Goal: Information Seeking & Learning: Learn about a topic

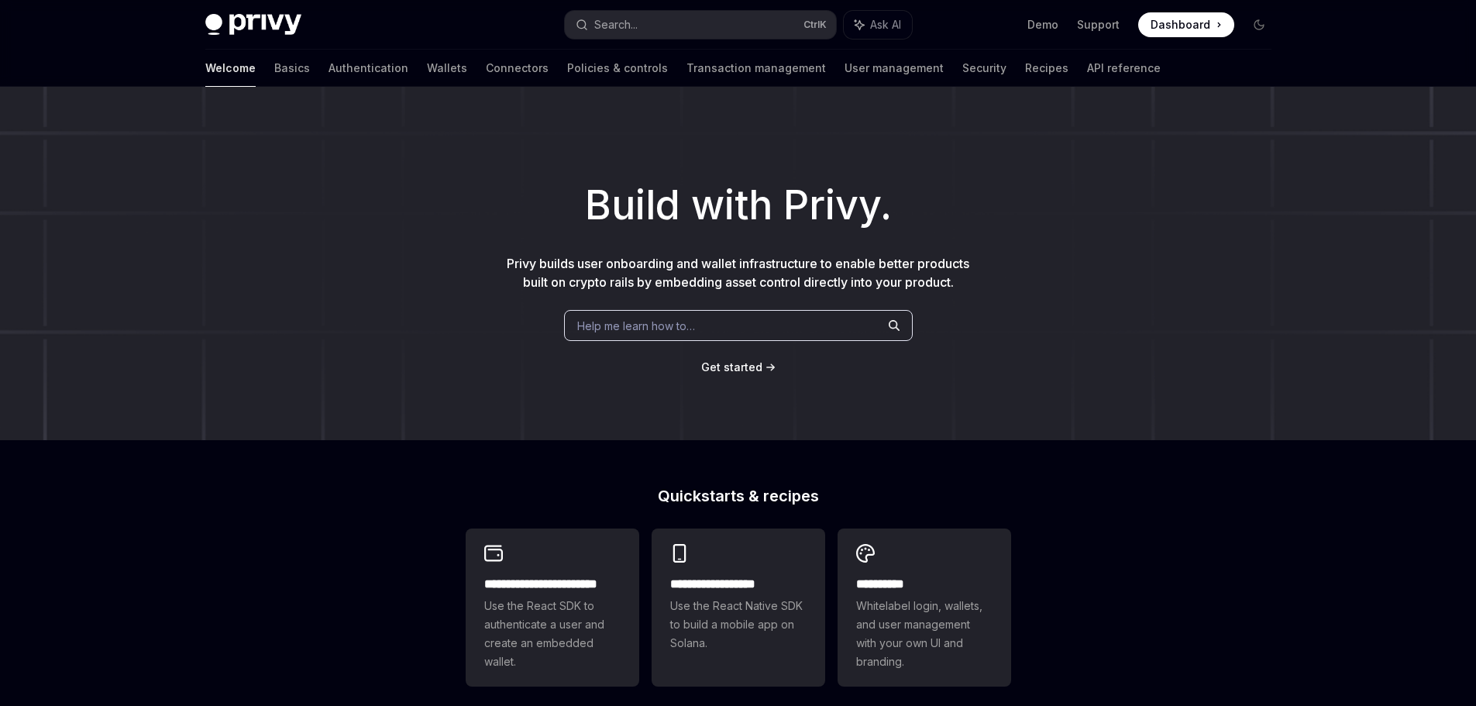
scroll to position [232, 0]
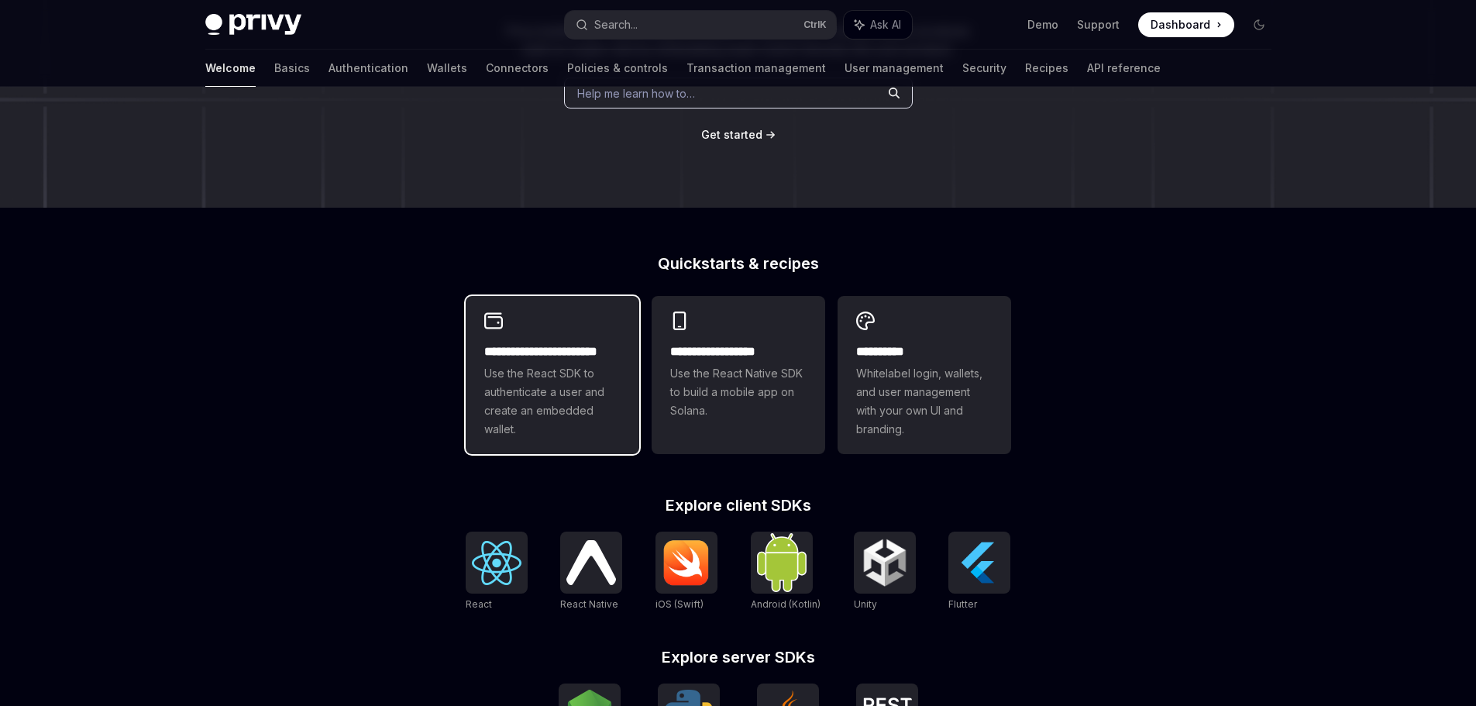
click at [546, 385] on span "Use the React SDK to authenticate a user and create an embedded wallet." at bounding box center [552, 401] width 136 height 74
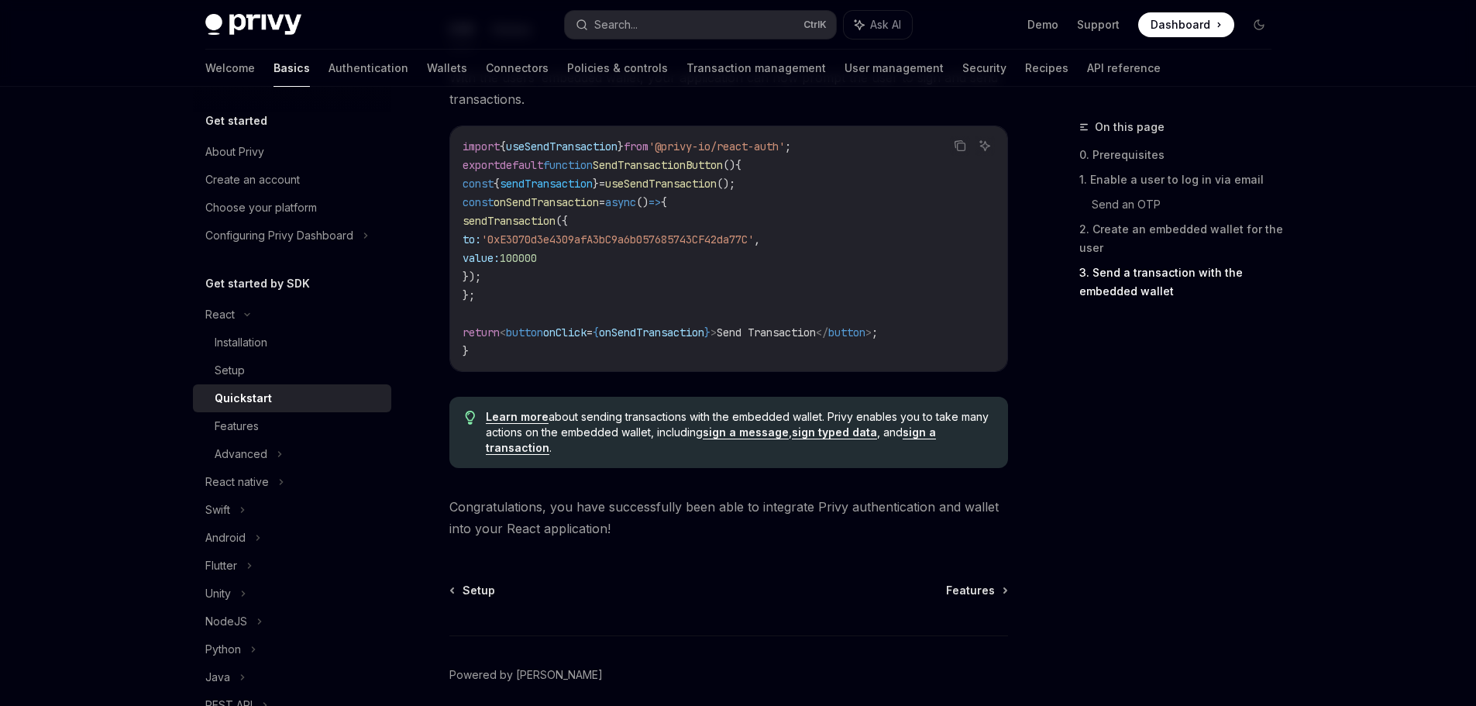
scroll to position [1542, 0]
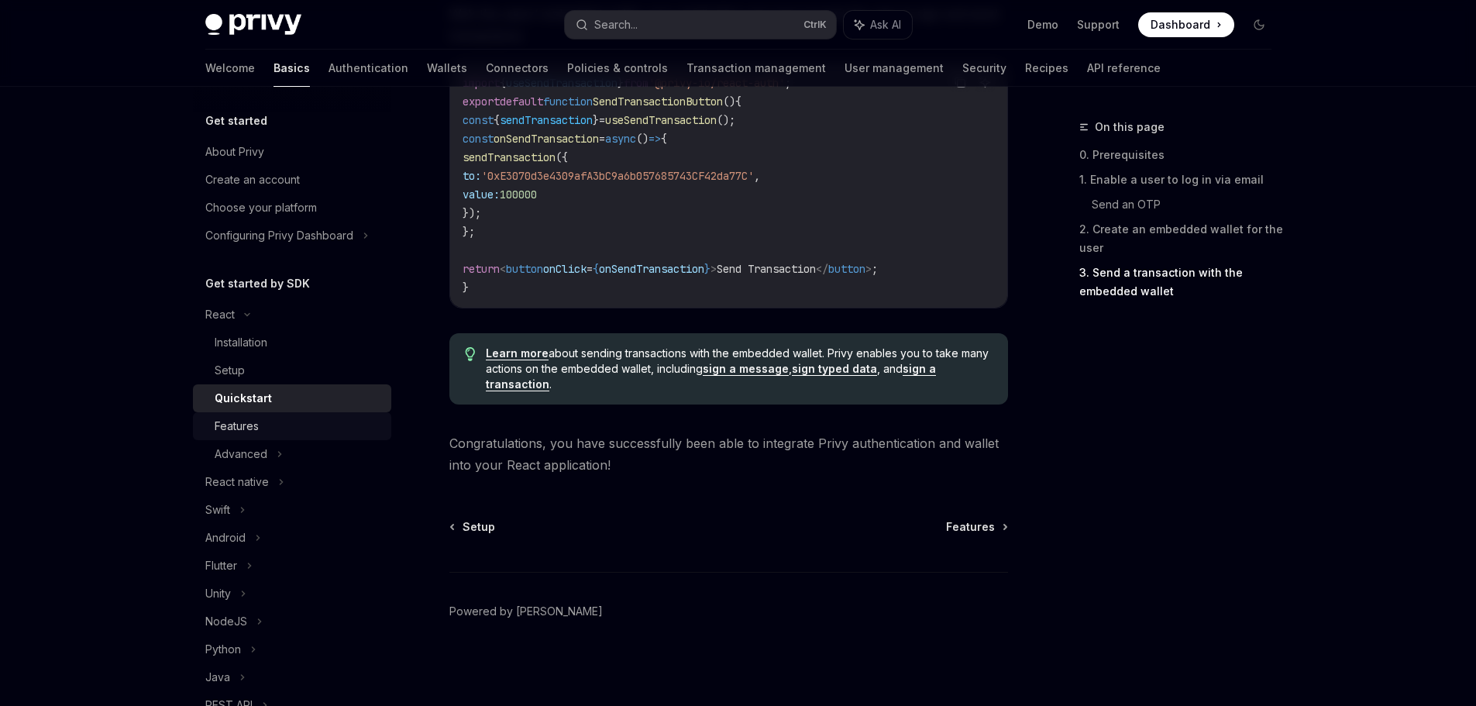
click at [263, 430] on div "Features" at bounding box center [298, 426] width 167 height 19
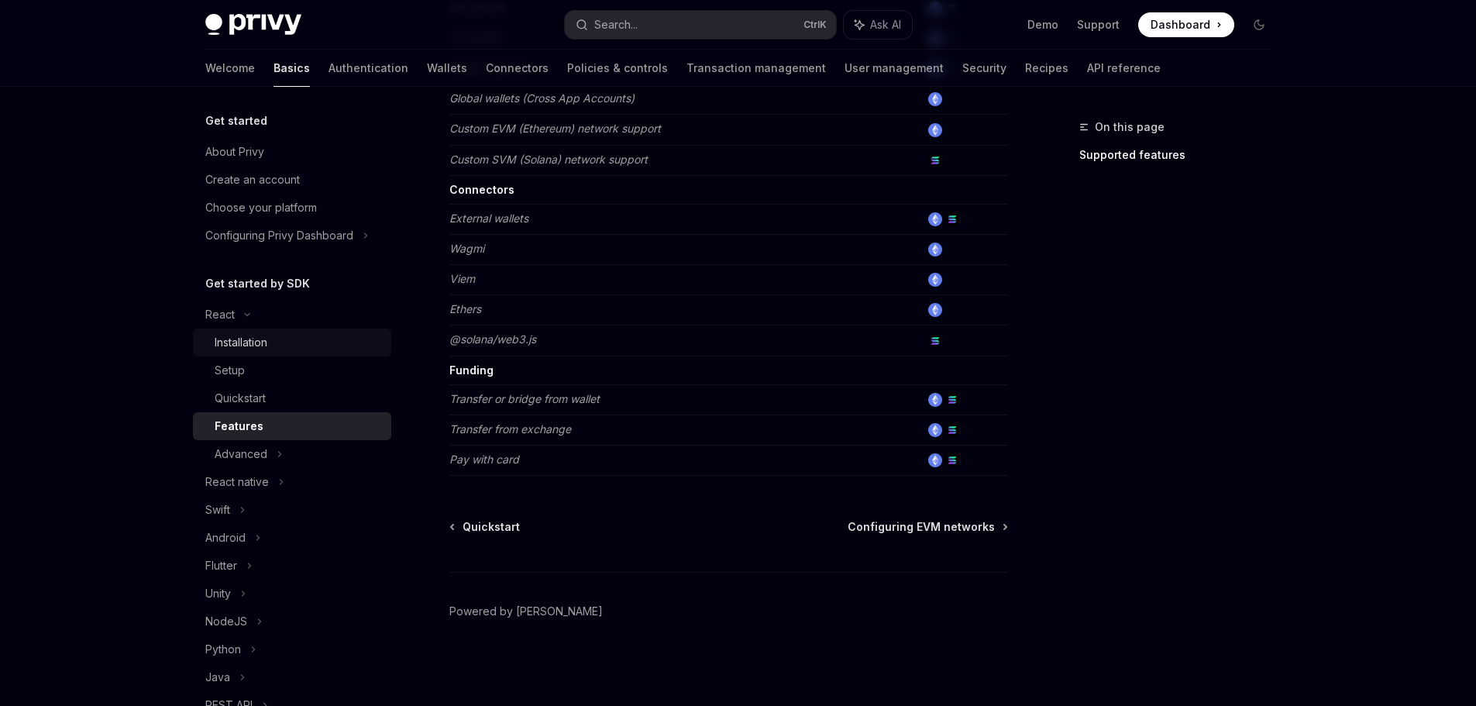
click at [282, 348] on div "Installation" at bounding box center [298, 342] width 167 height 19
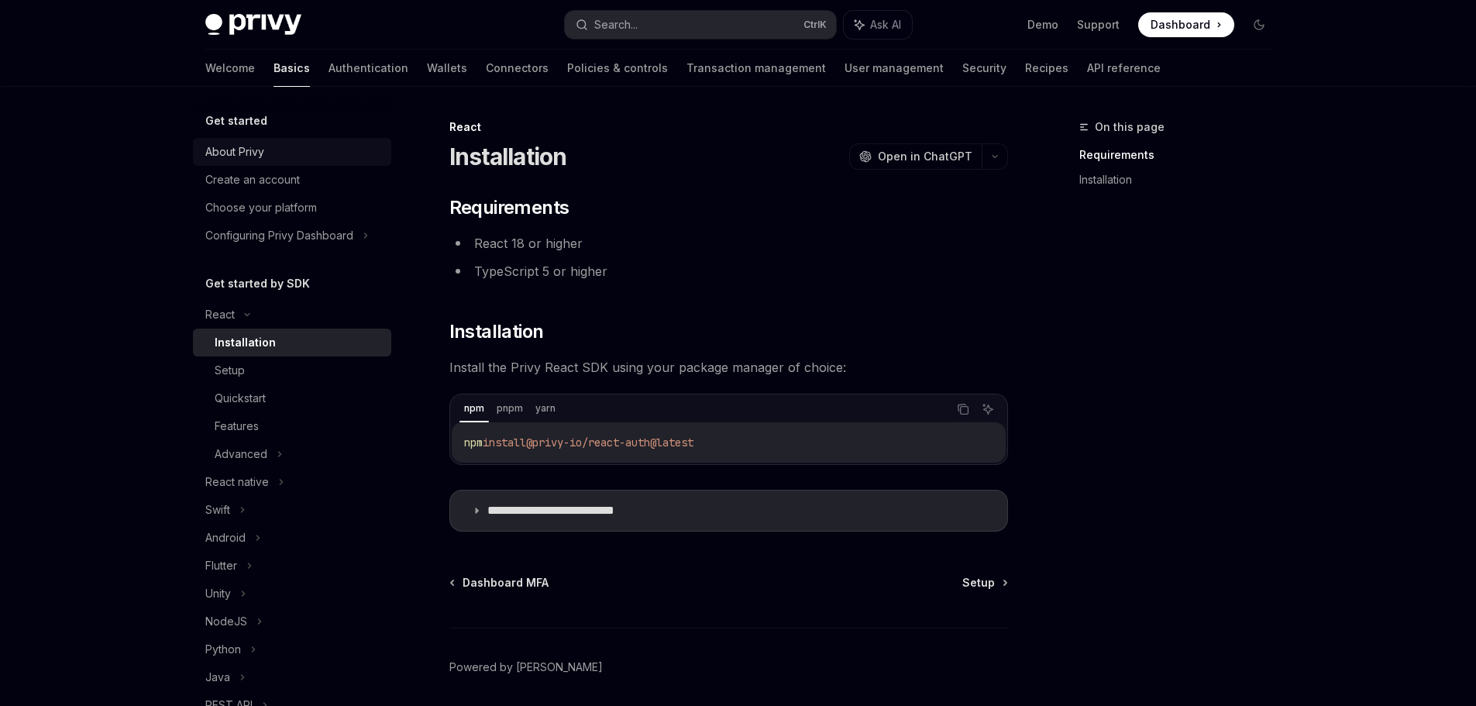
click at [264, 155] on div "About Privy" at bounding box center [234, 152] width 59 height 19
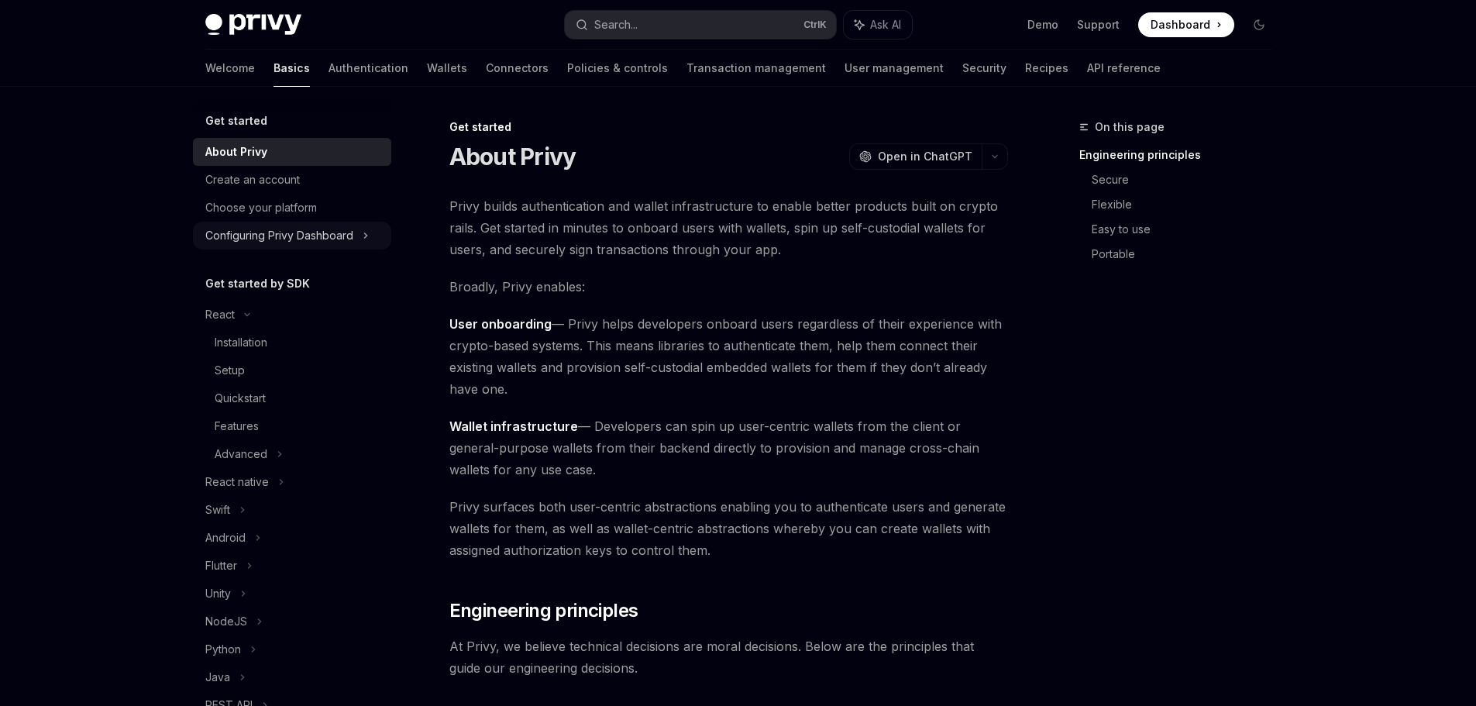
click at [299, 232] on div "Configuring Privy Dashboard" at bounding box center [279, 235] width 148 height 19
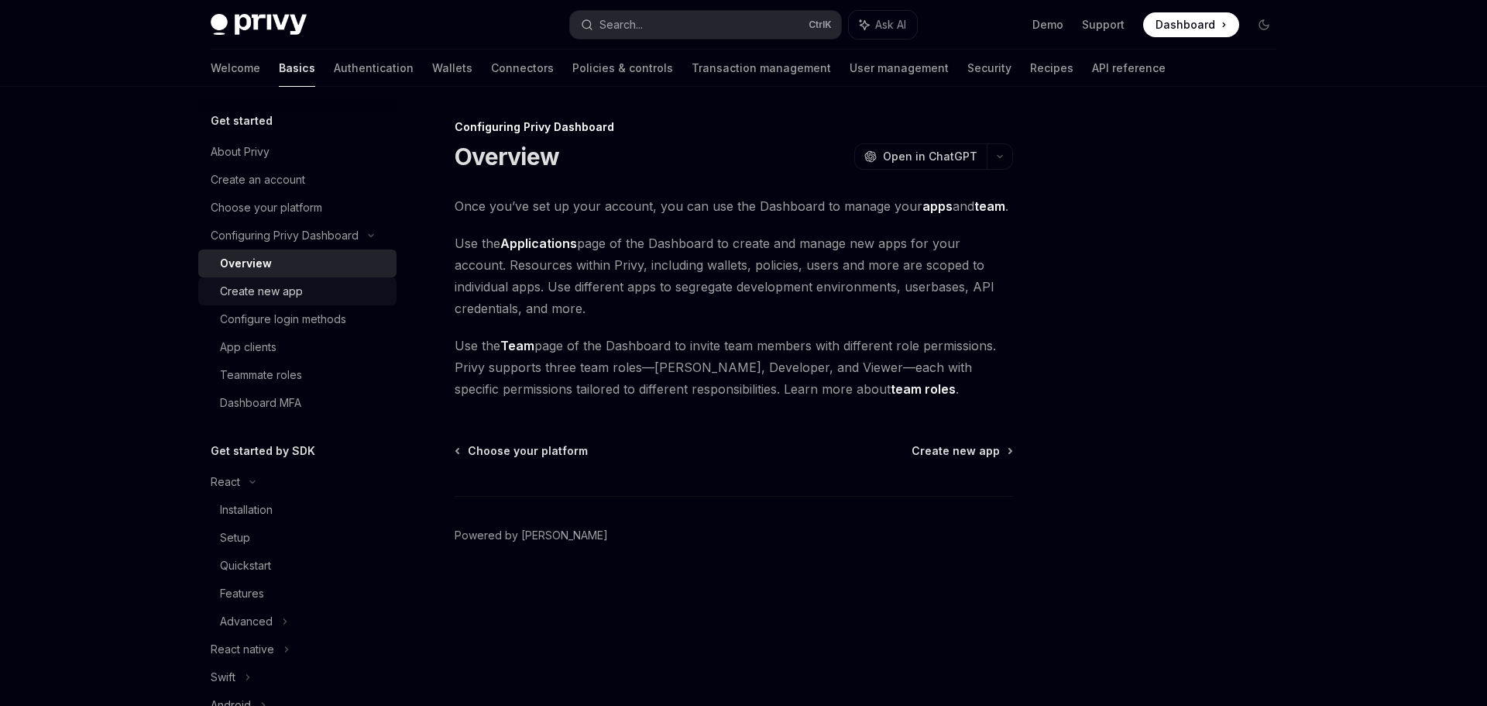
click at [284, 296] on div "Create new app" at bounding box center [261, 291] width 83 height 19
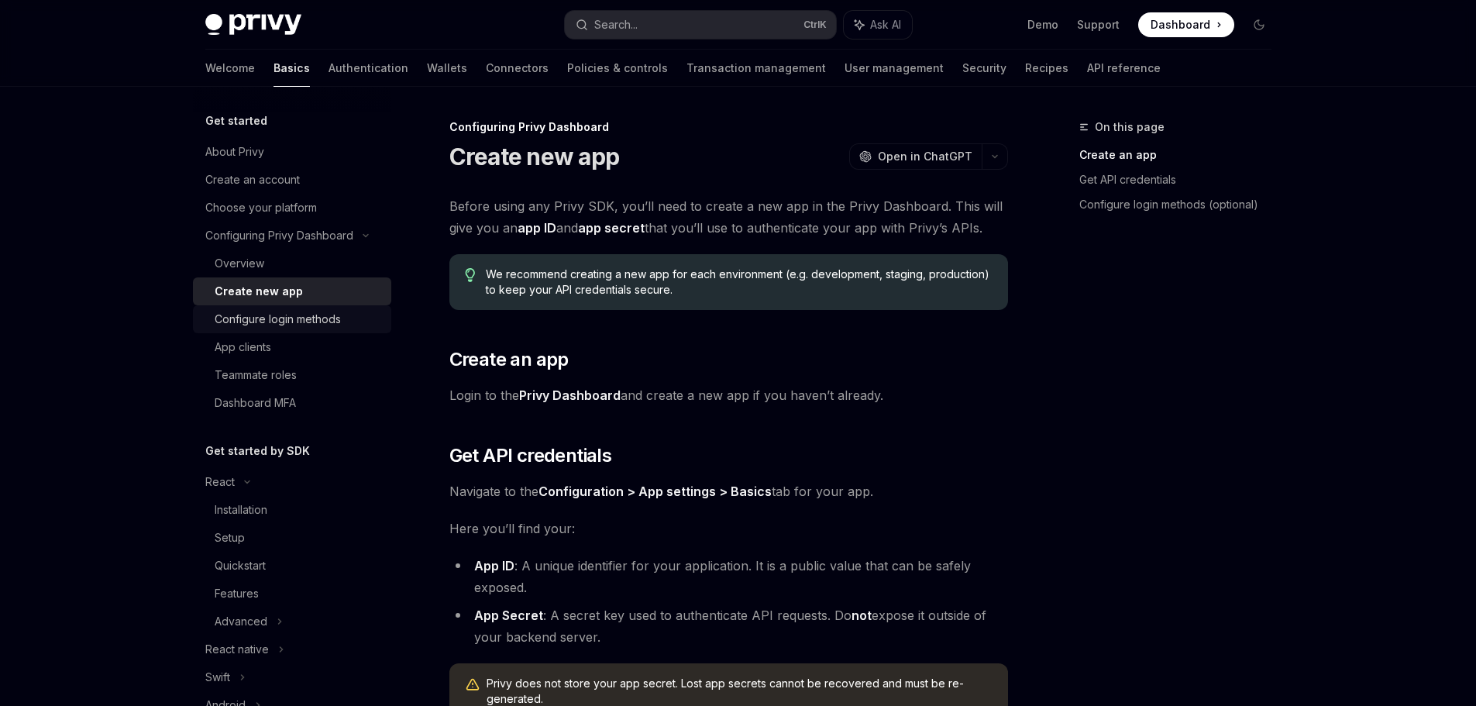
click at [285, 311] on div "Configure login methods" at bounding box center [278, 319] width 126 height 19
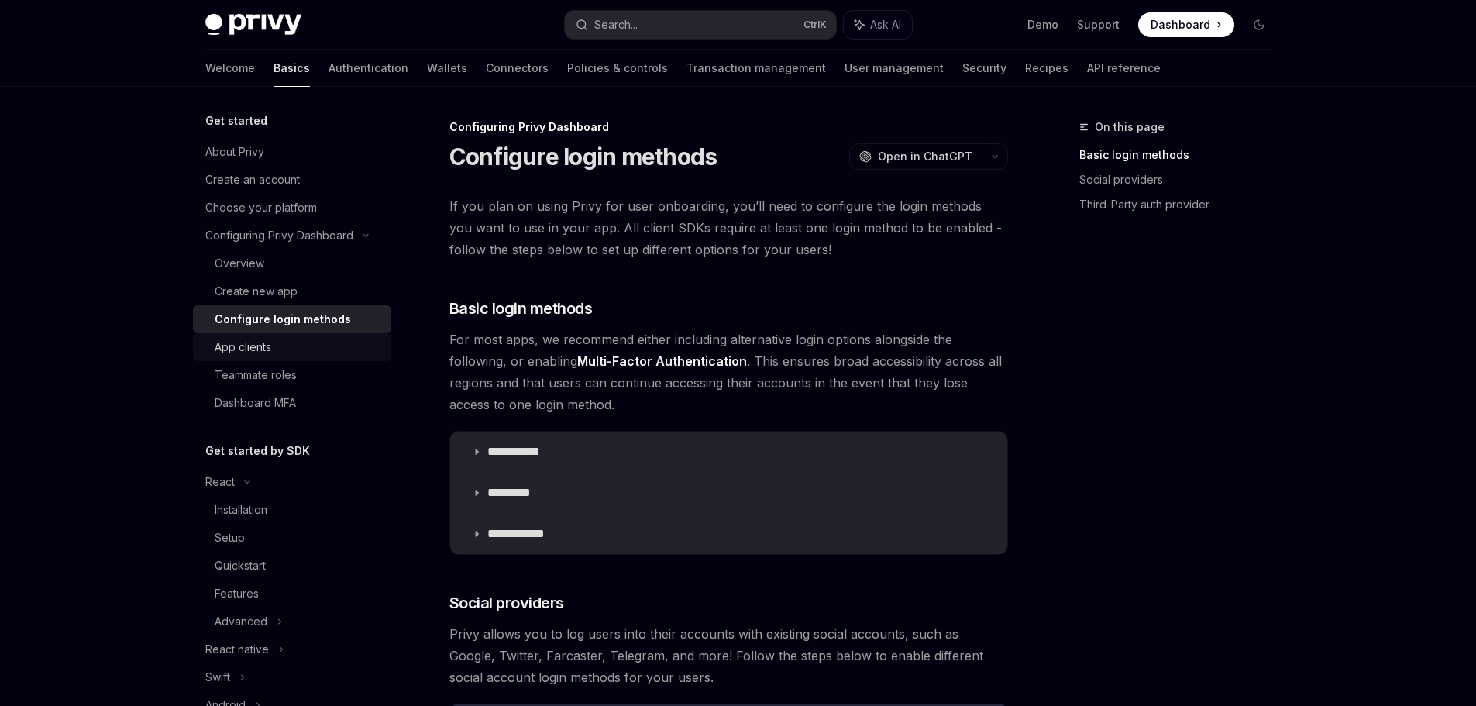
click at [273, 349] on div "App clients" at bounding box center [298, 347] width 167 height 19
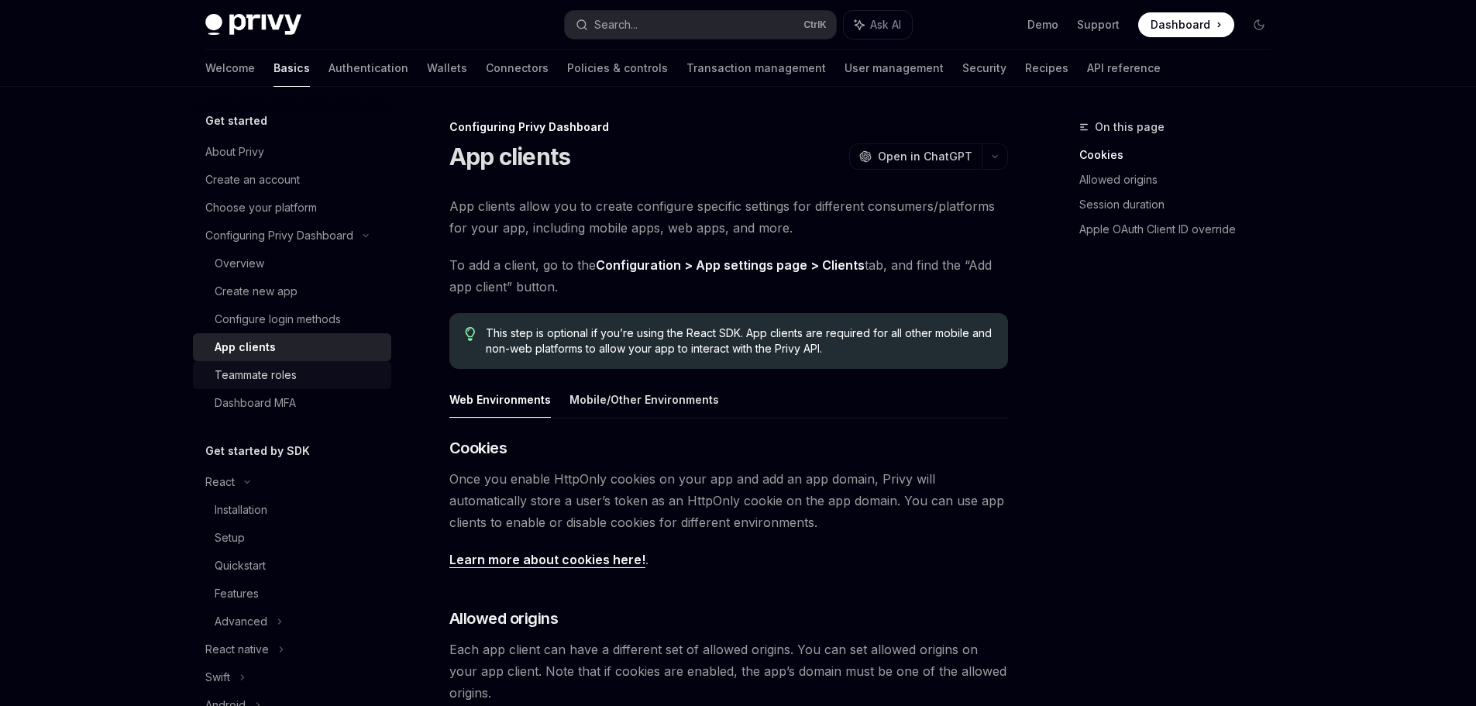
click at [270, 373] on div "Teammate roles" at bounding box center [256, 375] width 82 height 19
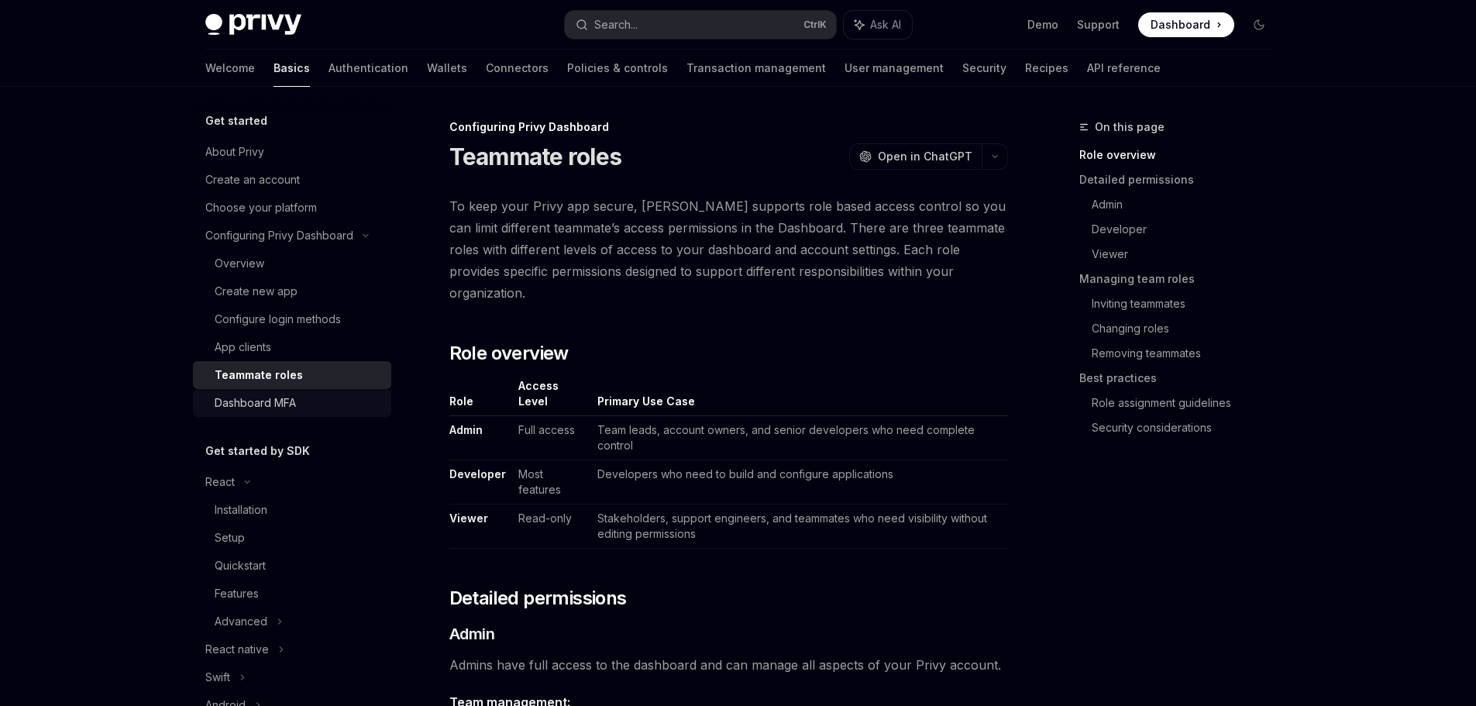
click at [273, 414] on link "Dashboard MFA" at bounding box center [292, 403] width 198 height 28
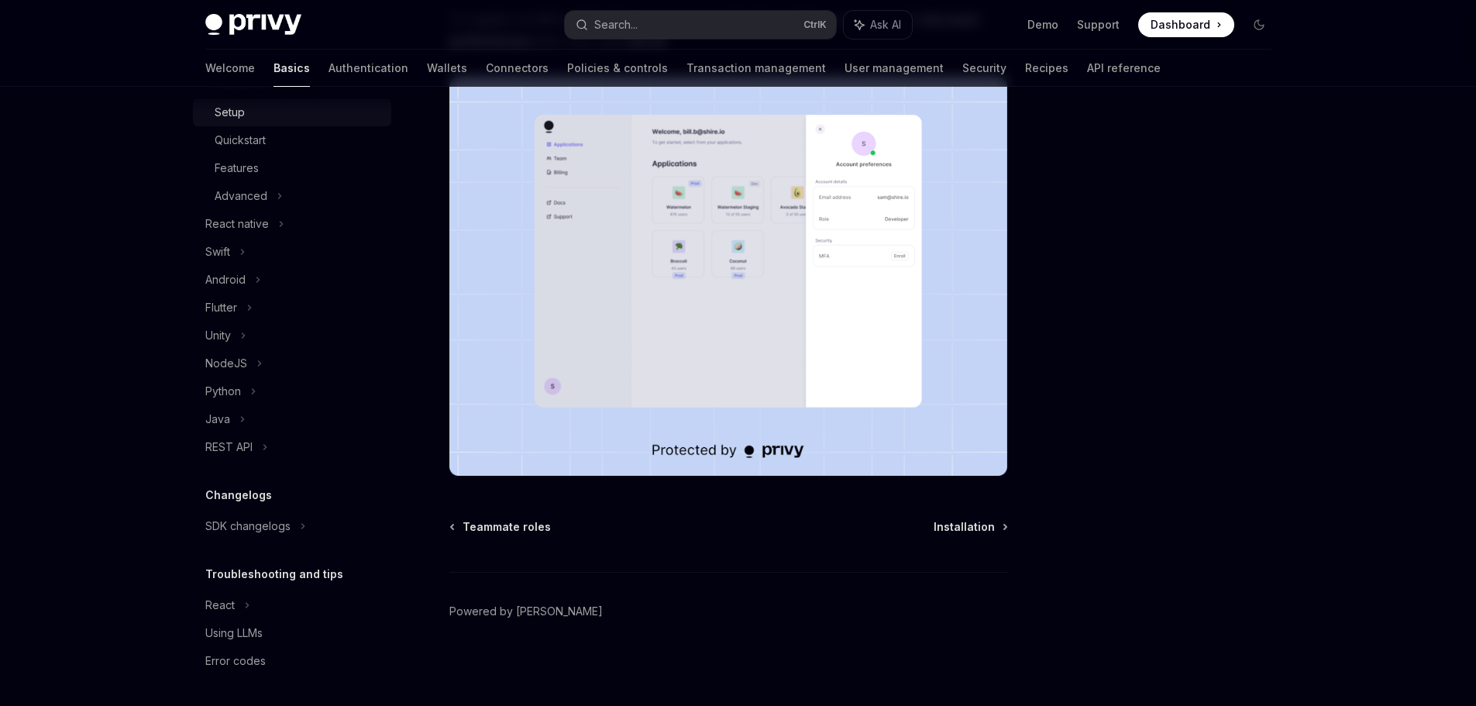
scroll to position [115, 0]
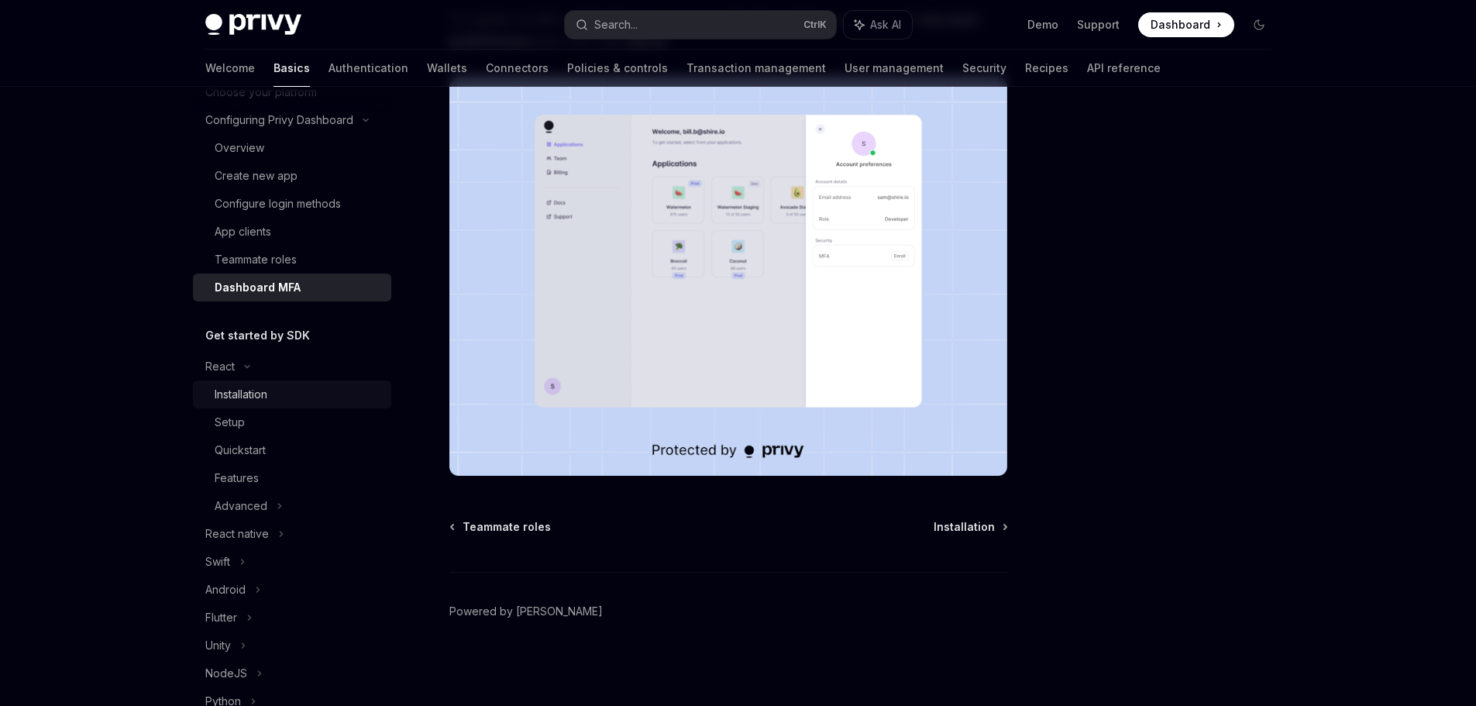
click at [244, 398] on div "Installation" at bounding box center [241, 394] width 53 height 19
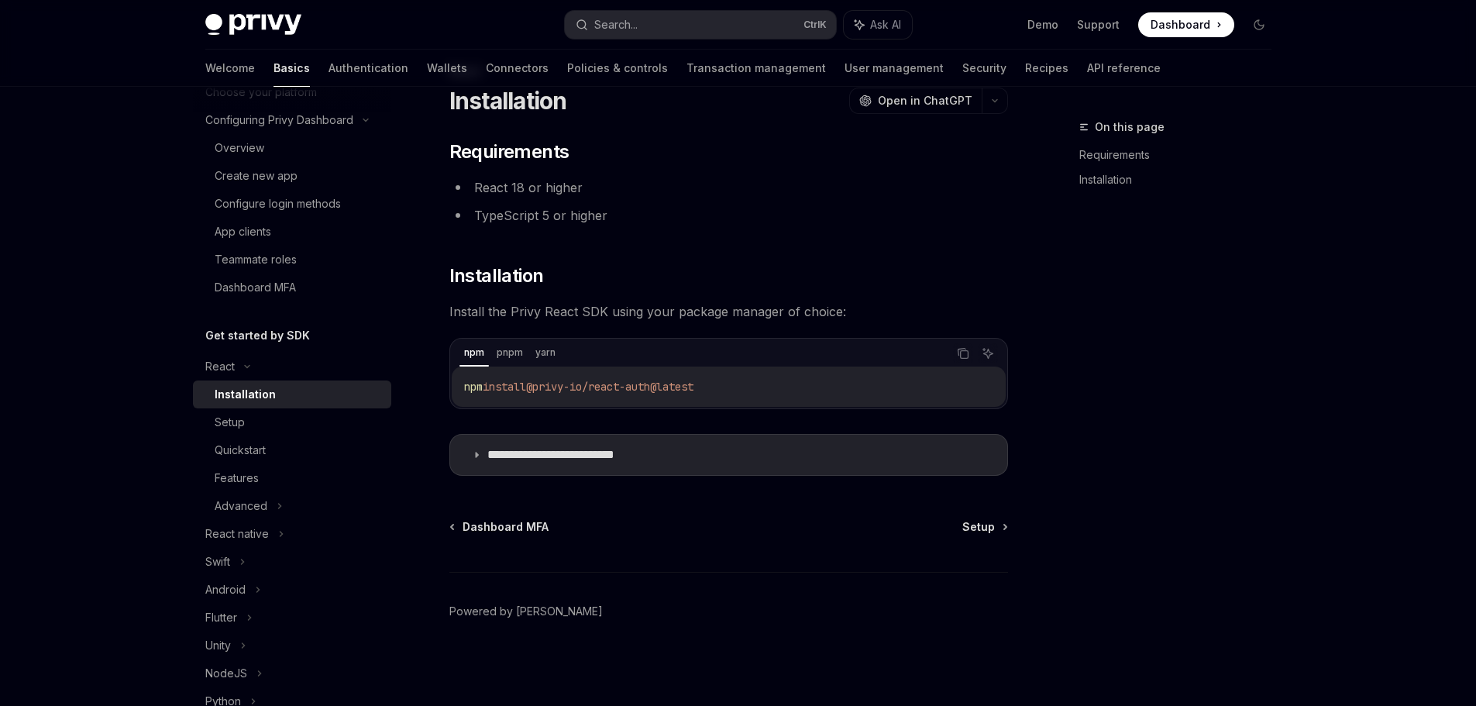
scroll to position [56, 0]
click at [253, 414] on div "Setup" at bounding box center [298, 422] width 167 height 19
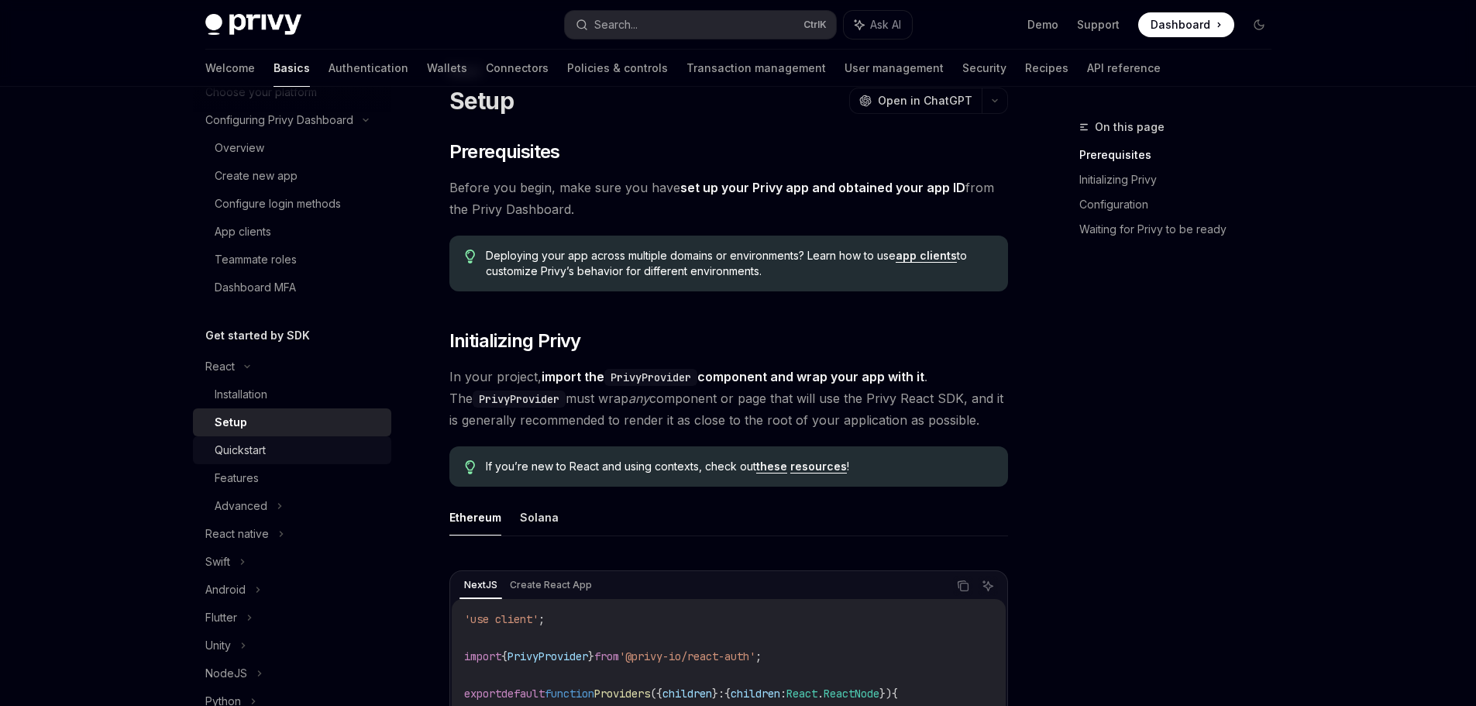
click at [254, 450] on div "Quickstart" at bounding box center [240, 450] width 51 height 19
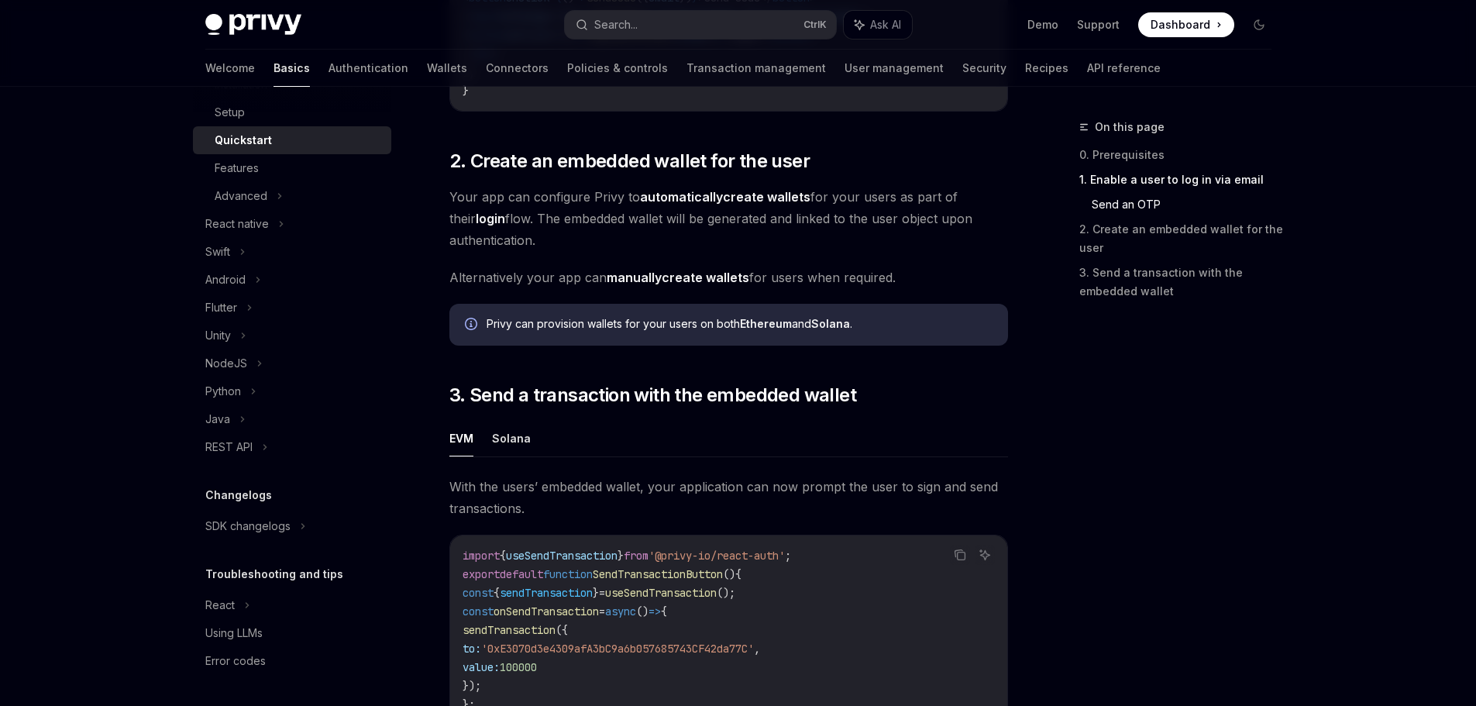
scroll to position [1140, 0]
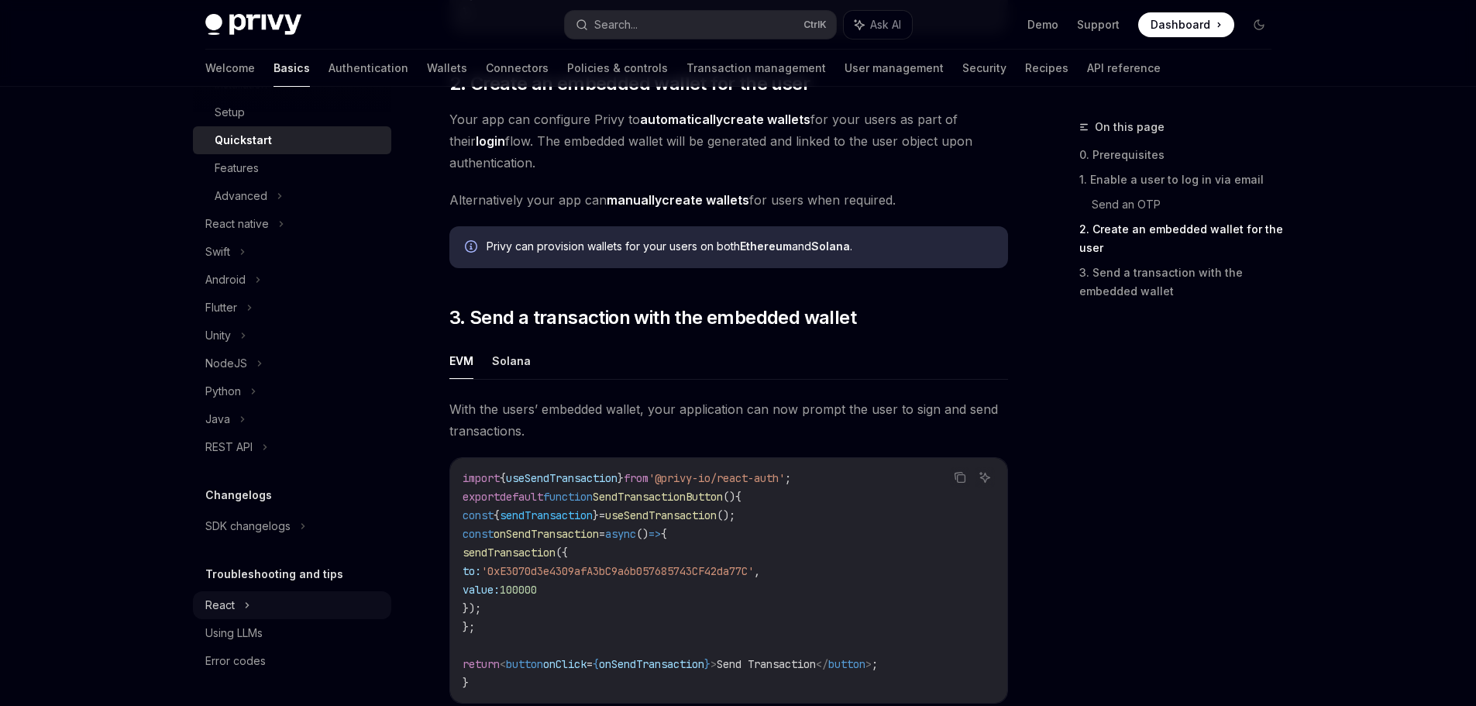
click at [240, 607] on div "React" at bounding box center [292, 605] width 198 height 28
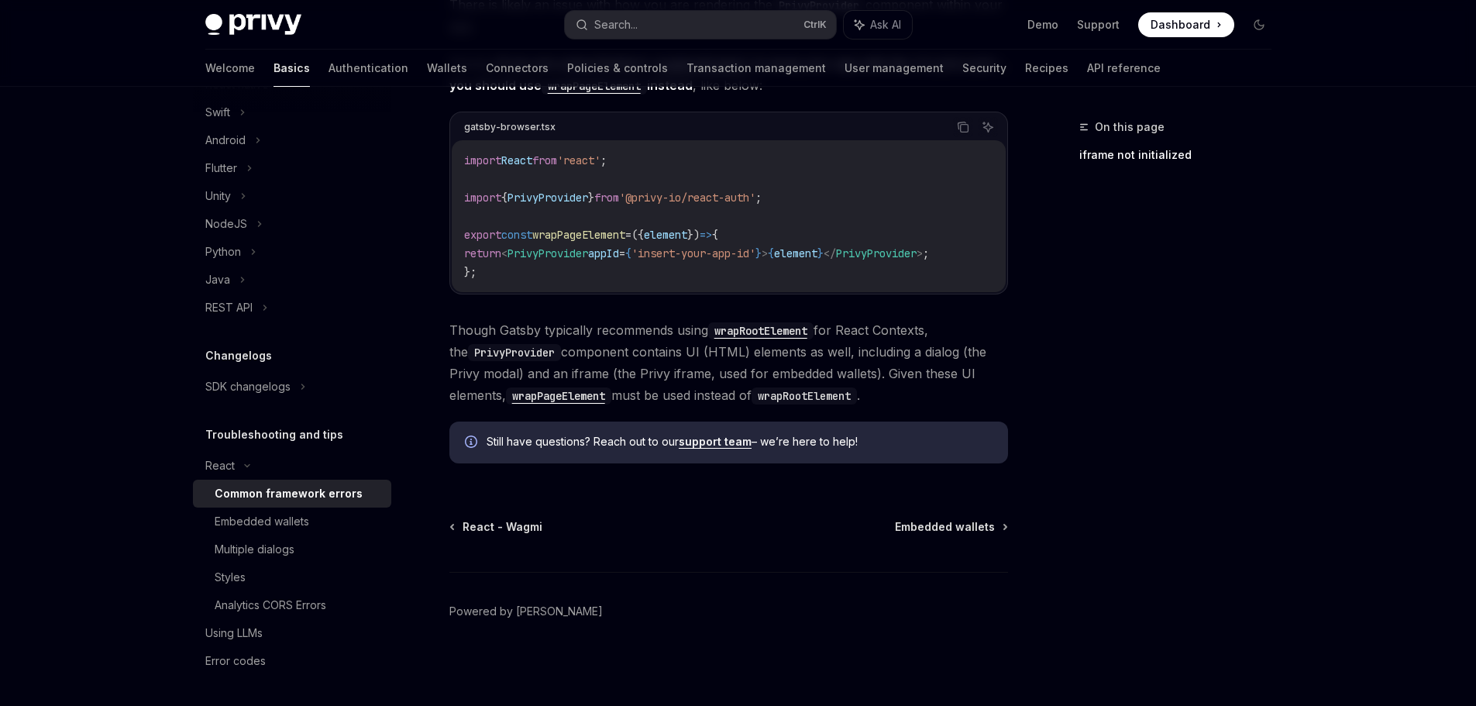
scroll to position [544, 0]
click at [270, 528] on div "Embedded wallets" at bounding box center [262, 521] width 95 height 19
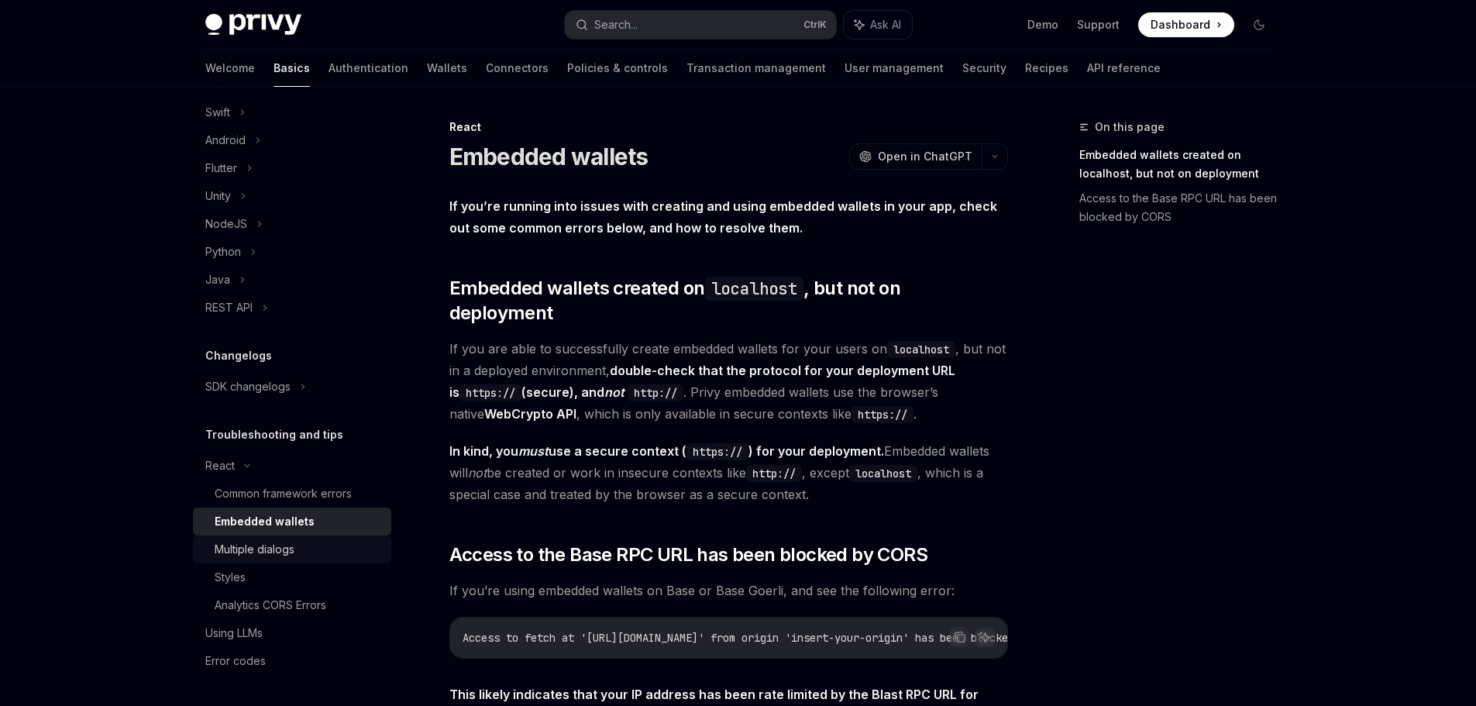
click at [270, 549] on div "Multiple dialogs" at bounding box center [255, 549] width 80 height 19
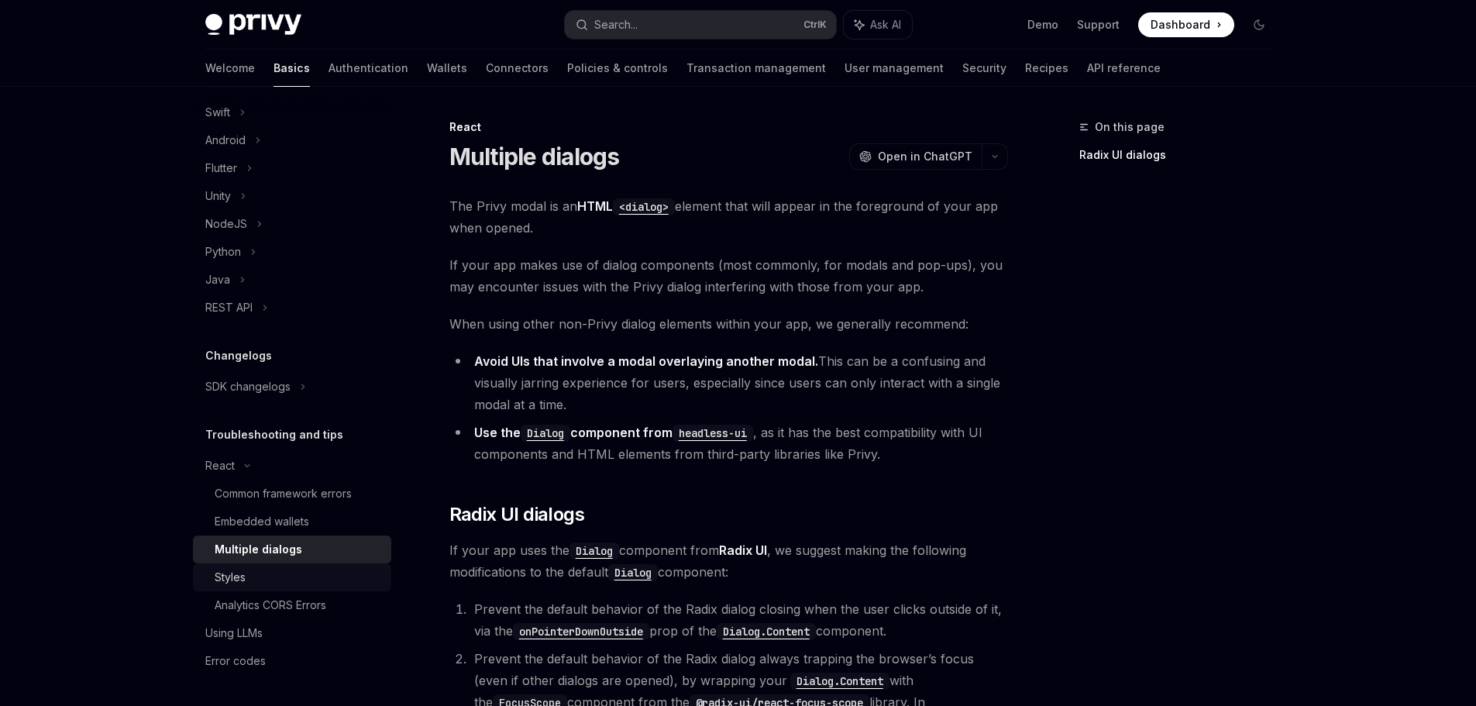
click at [262, 570] on div "Styles" at bounding box center [298, 577] width 167 height 19
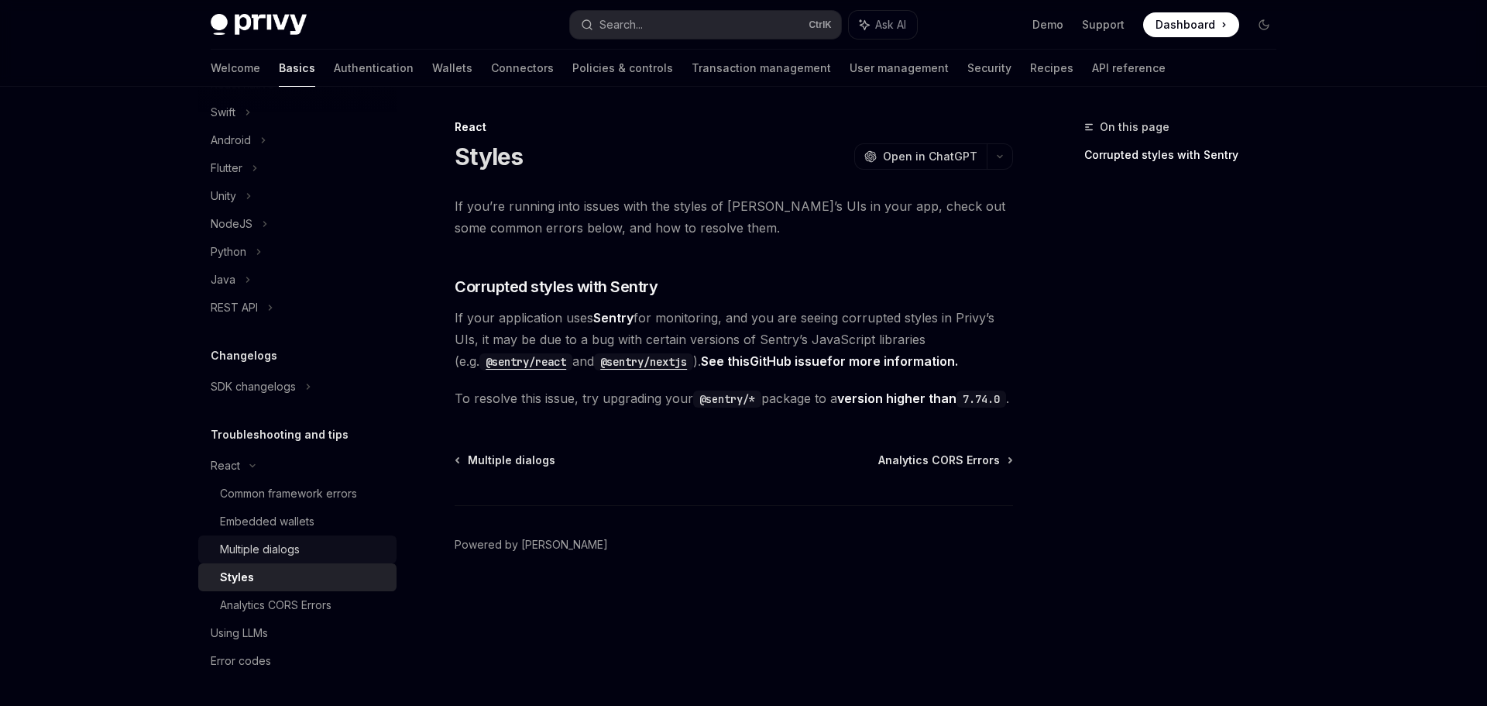
click at [293, 544] on div "Multiple dialogs" at bounding box center [260, 549] width 80 height 19
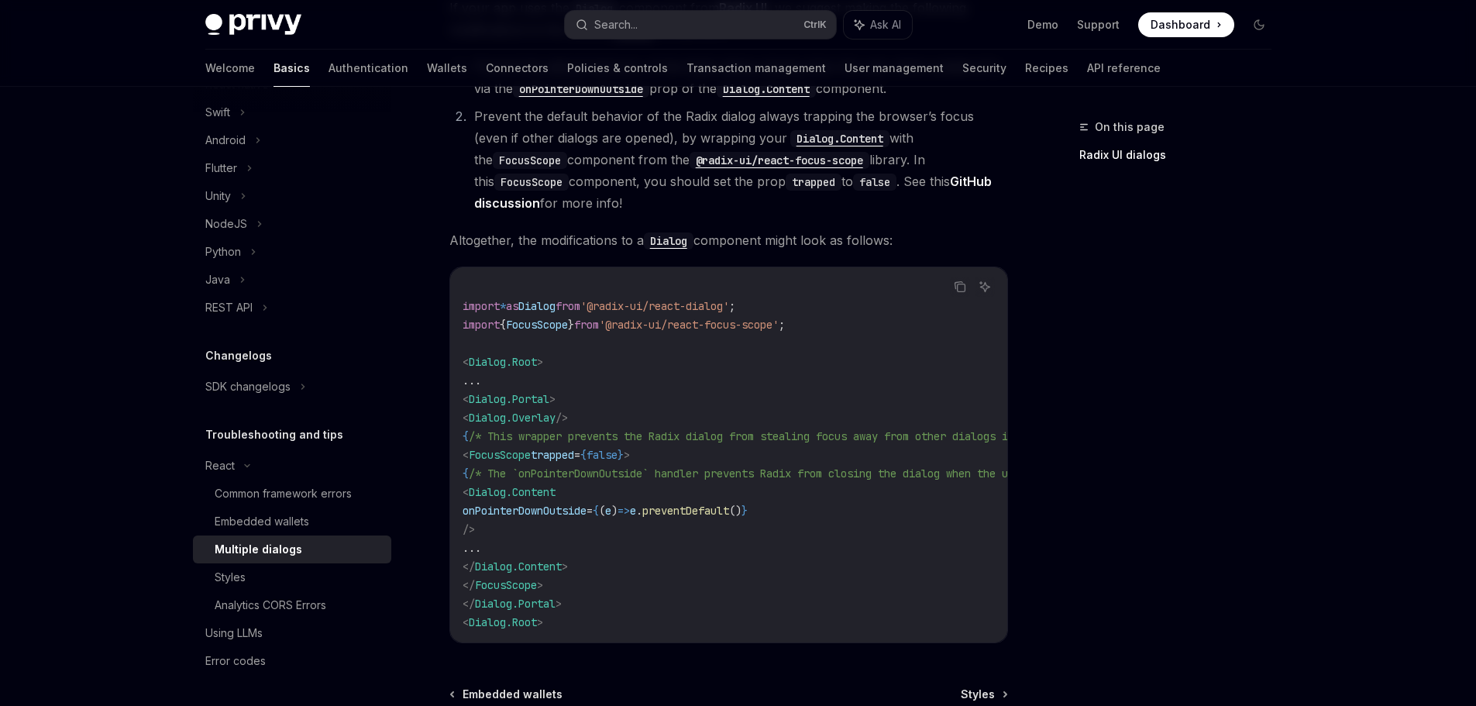
scroll to position [716, 0]
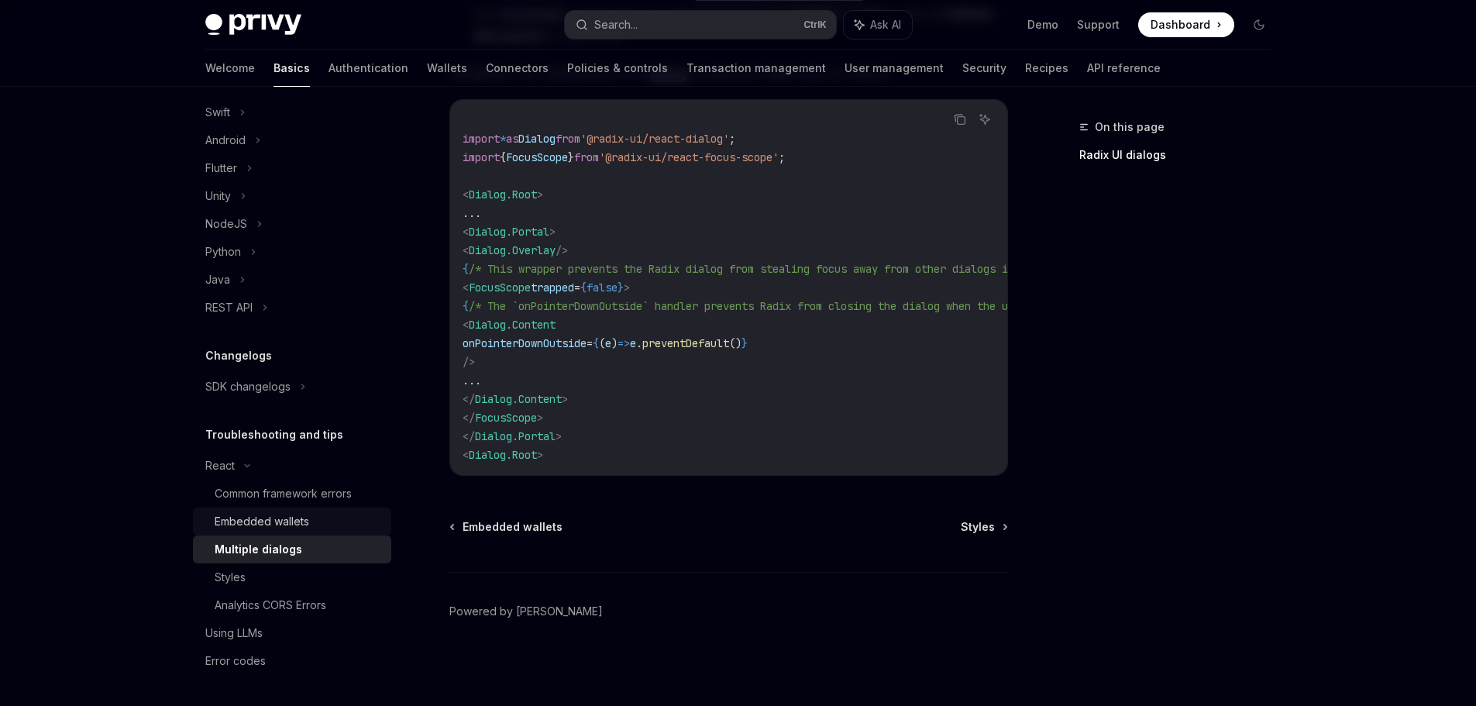
click at [242, 529] on div "Embedded wallets" at bounding box center [262, 521] width 95 height 19
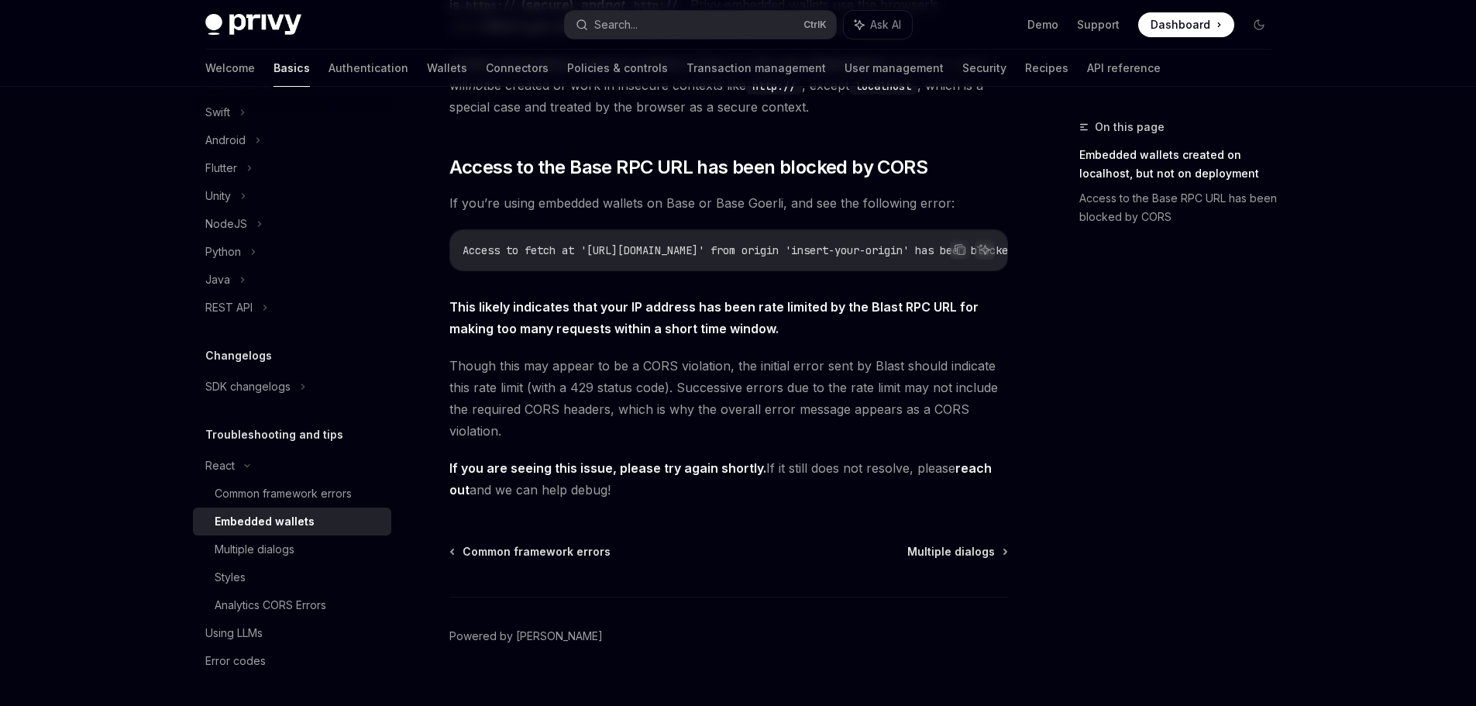
scroll to position [394, 0]
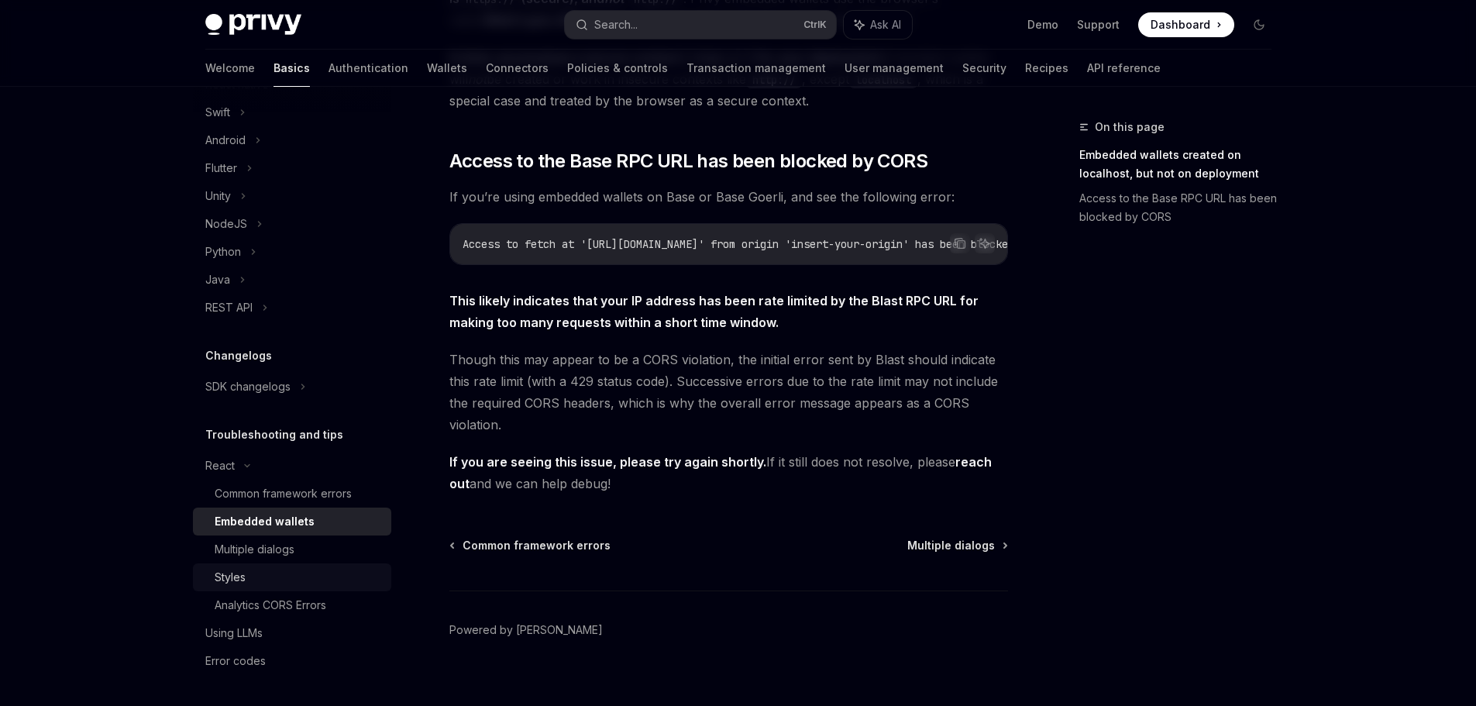
click at [222, 573] on div "Styles" at bounding box center [230, 577] width 31 height 19
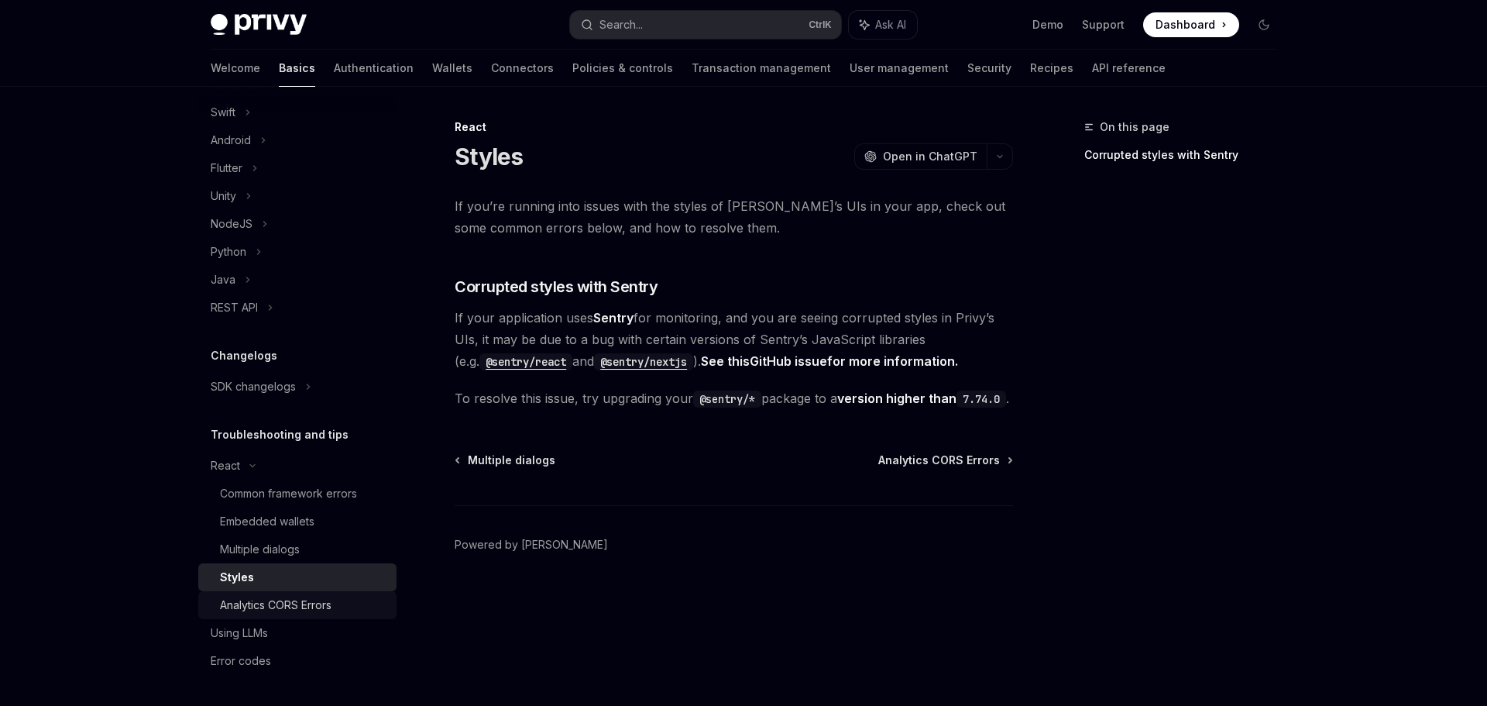
click at [280, 607] on div "Analytics CORS Errors" at bounding box center [276, 605] width 112 height 19
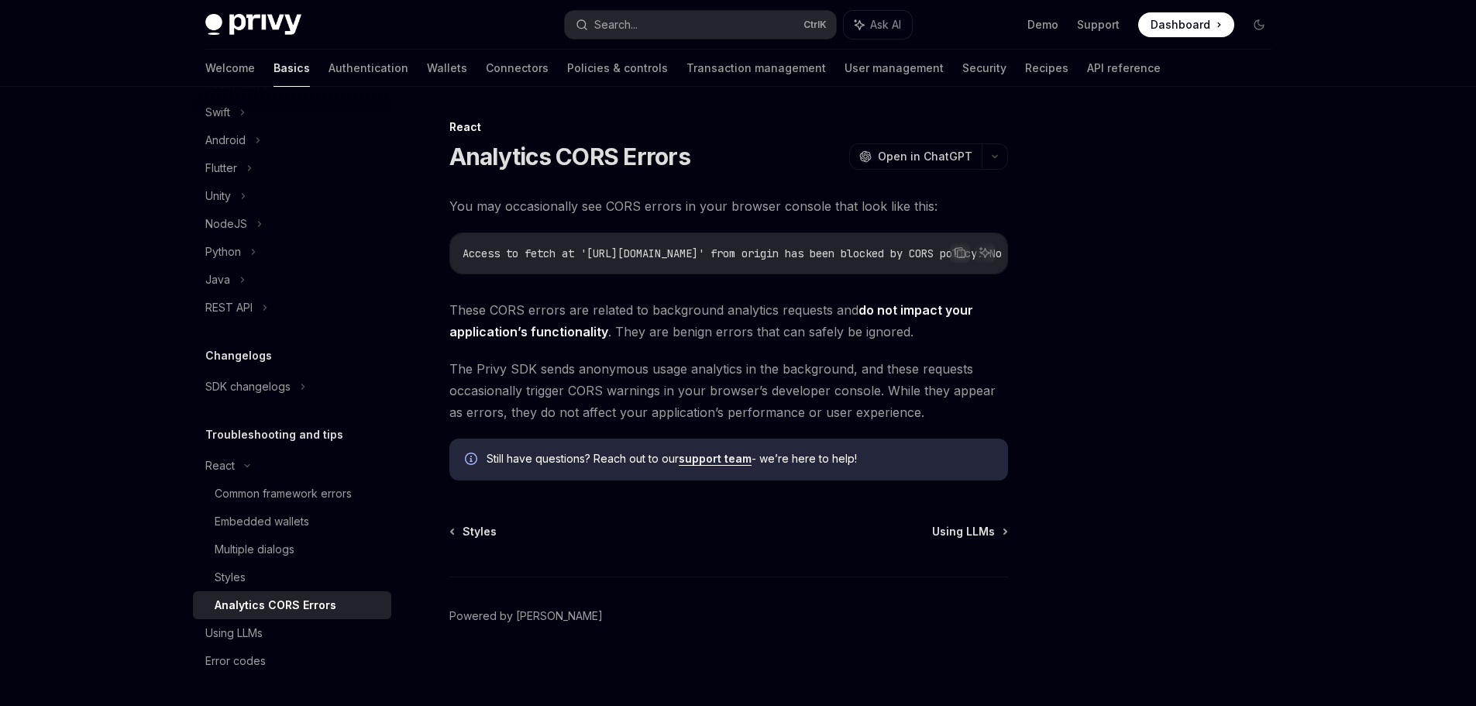
scroll to position [11, 0]
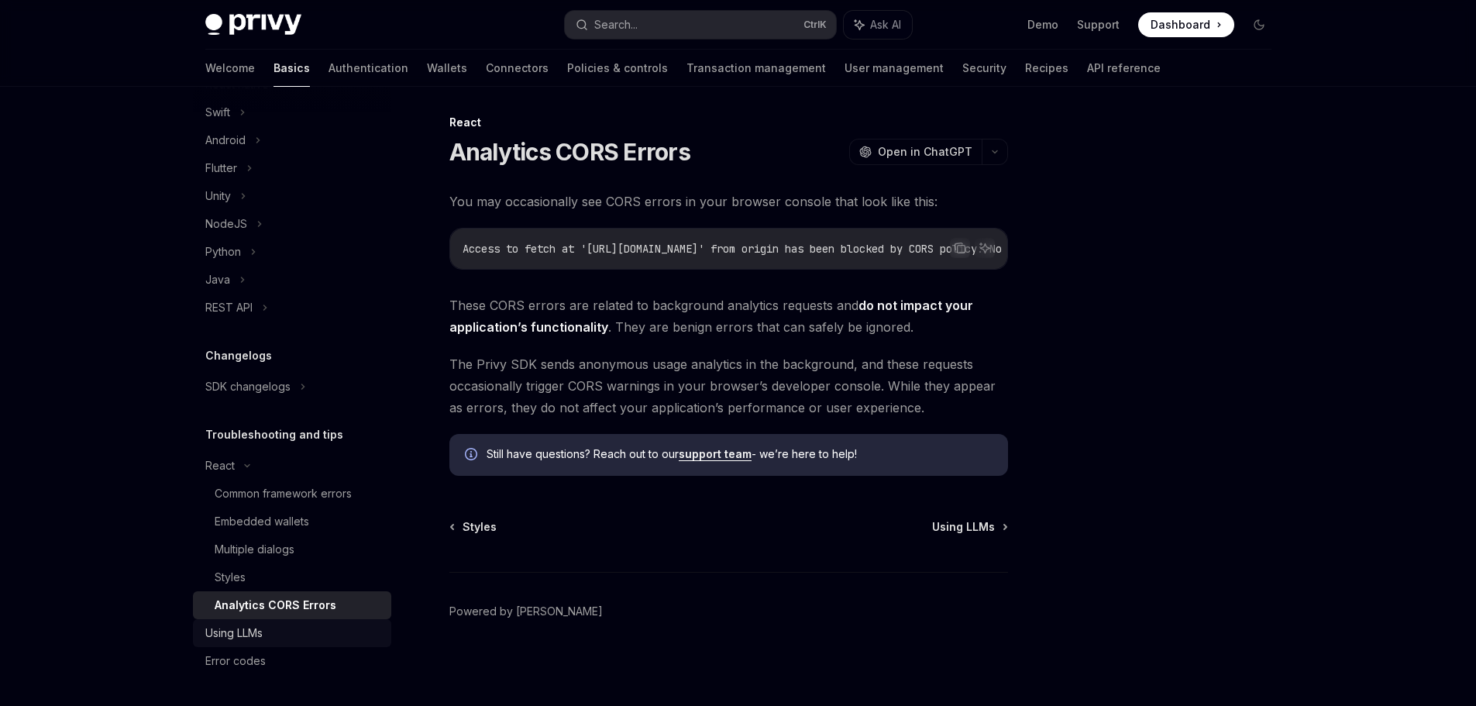
click at [258, 627] on div "Using LLMs" at bounding box center [233, 633] width 57 height 19
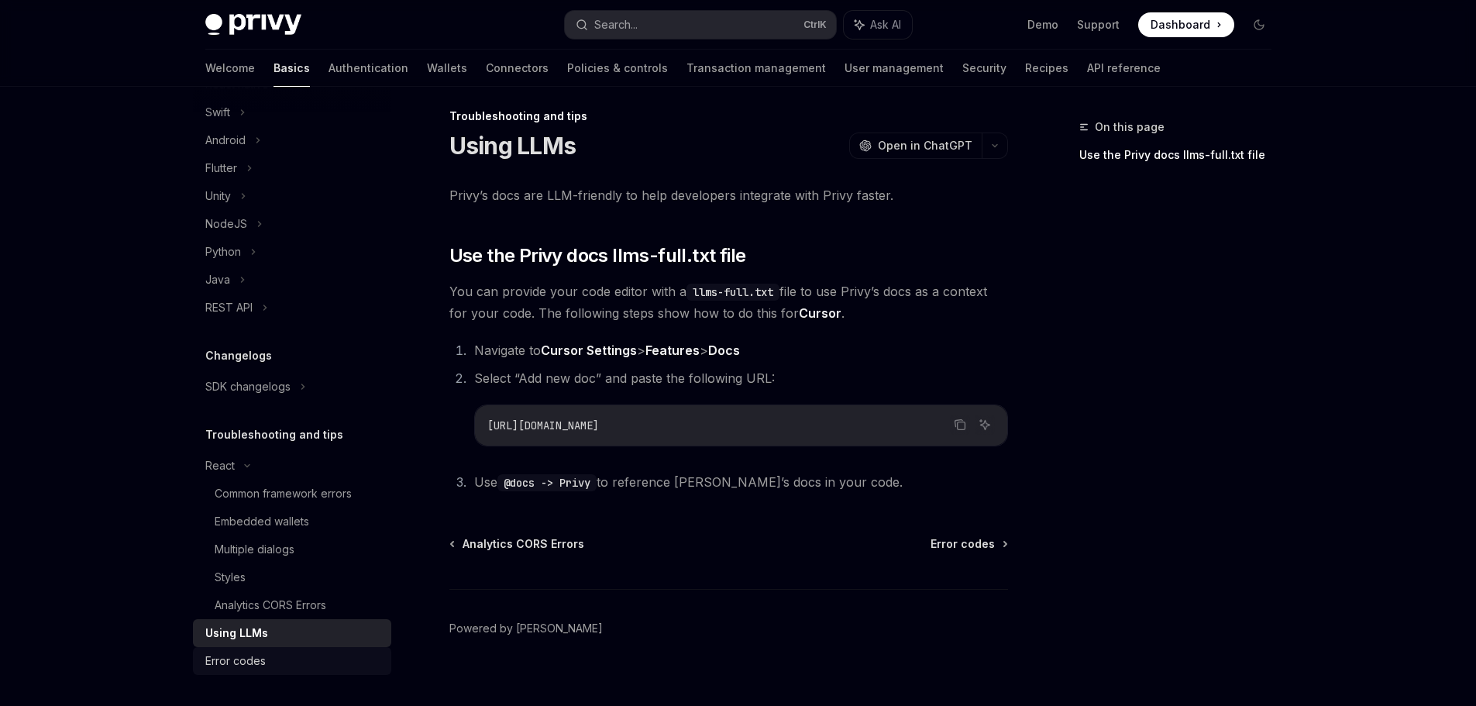
click at [279, 656] on div "Error codes" at bounding box center [293, 660] width 177 height 19
type textarea "*"
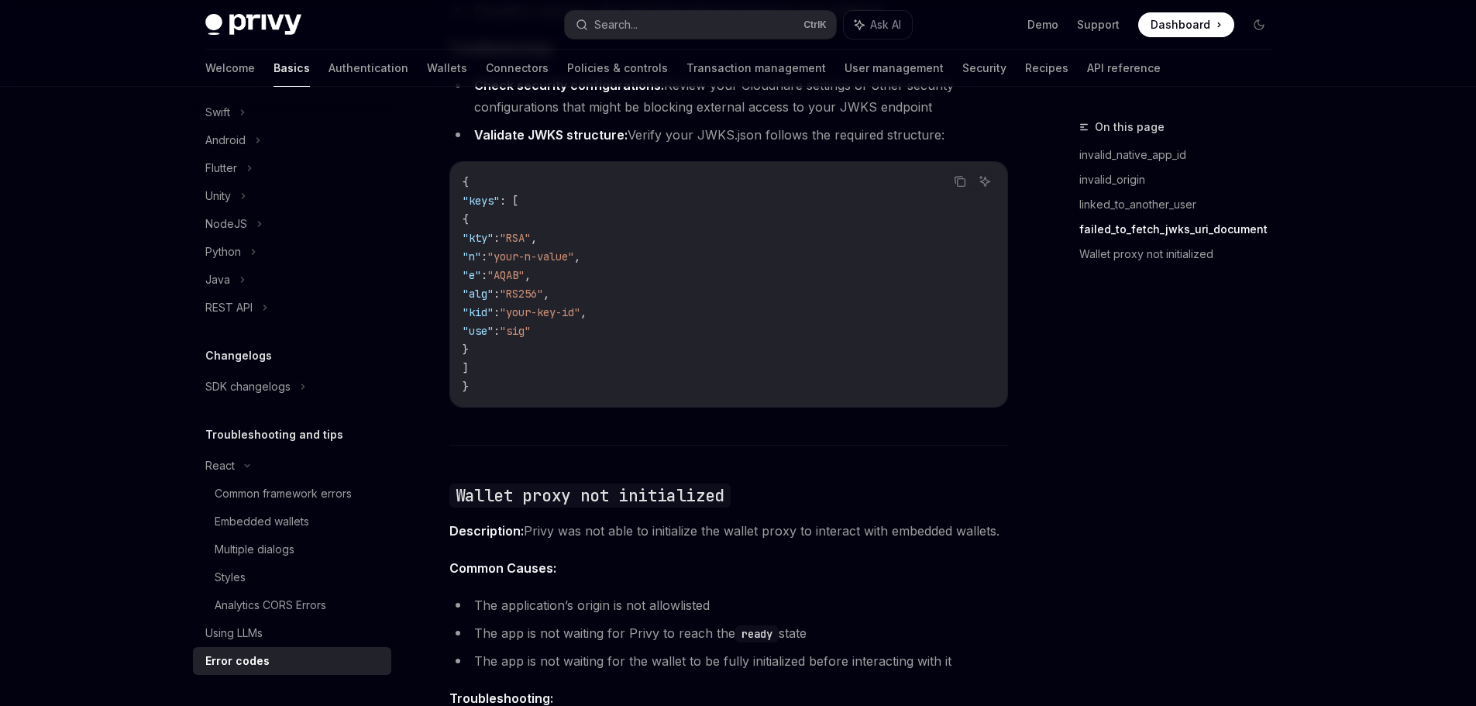
scroll to position [2401, 0]
